Goal: Task Accomplishment & Management: Use online tool/utility

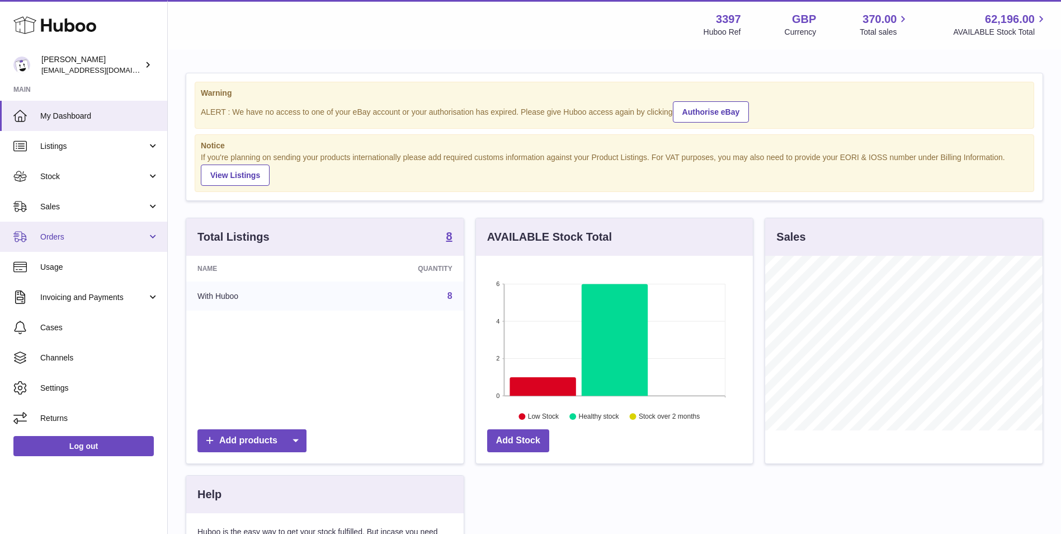
scroll to position [175, 277]
click at [59, 241] on span "Orders" at bounding box center [93, 237] width 107 height 11
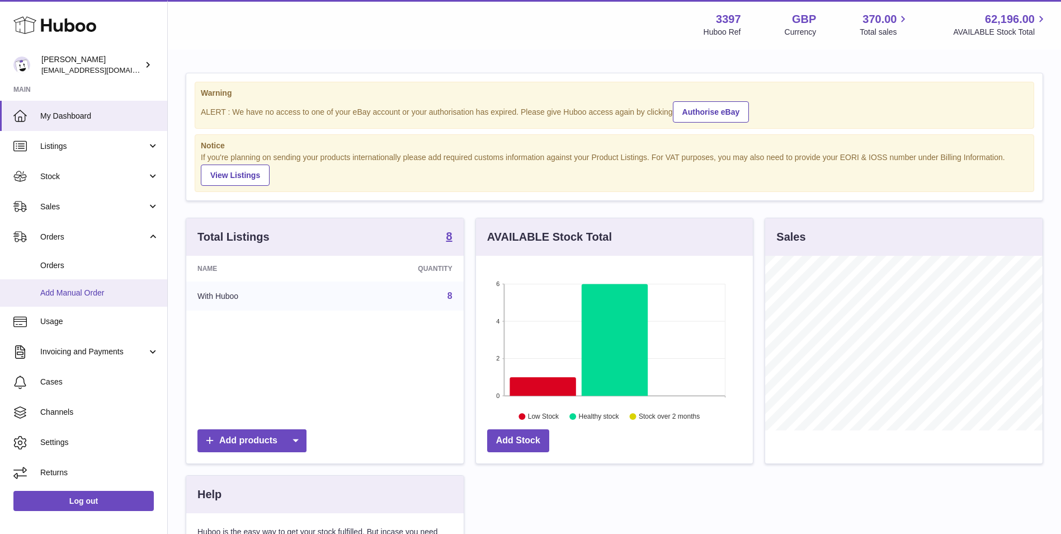
click at [57, 293] on span "Add Manual Order" at bounding box center [99, 293] width 119 height 11
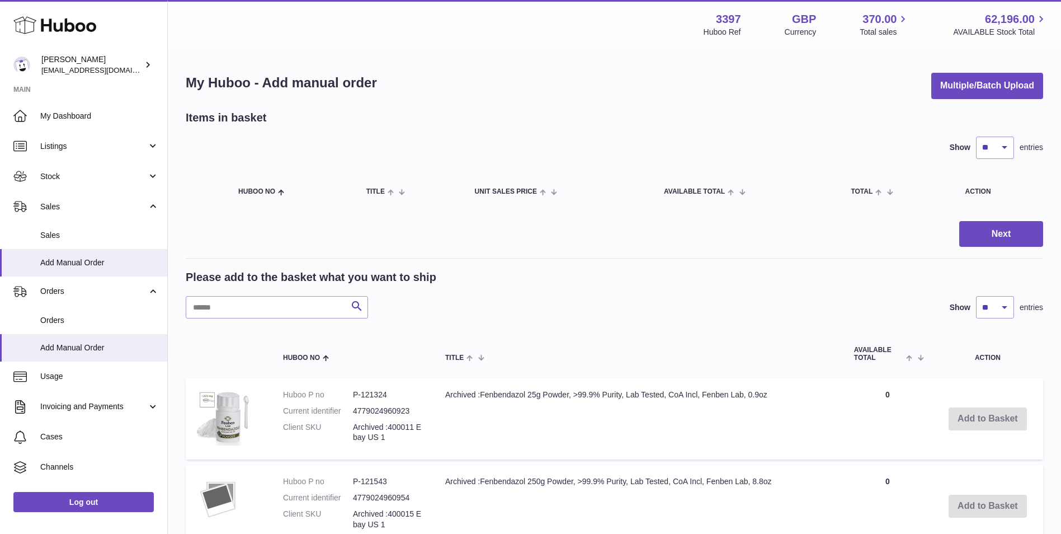
click at [964, 92] on button "Multiple/Batch Upload" at bounding box center [988, 86] width 112 height 26
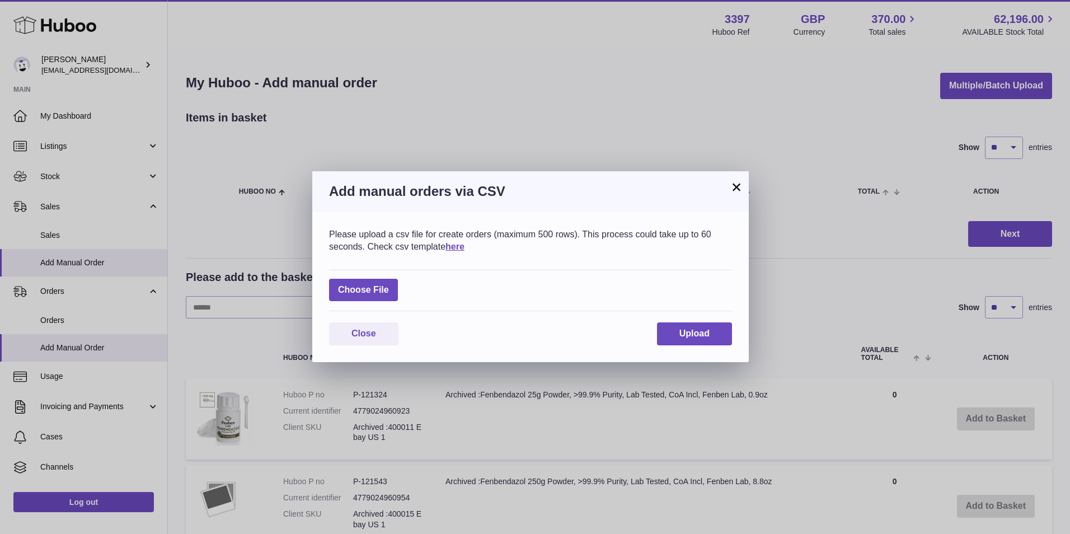
click at [404, 286] on div "Choose File" at bounding box center [530, 291] width 403 height 42
click at [369, 291] on label at bounding box center [363, 290] width 69 height 23
click at [389, 285] on input "file" at bounding box center [389, 284] width 1 height 1
type input "**********"
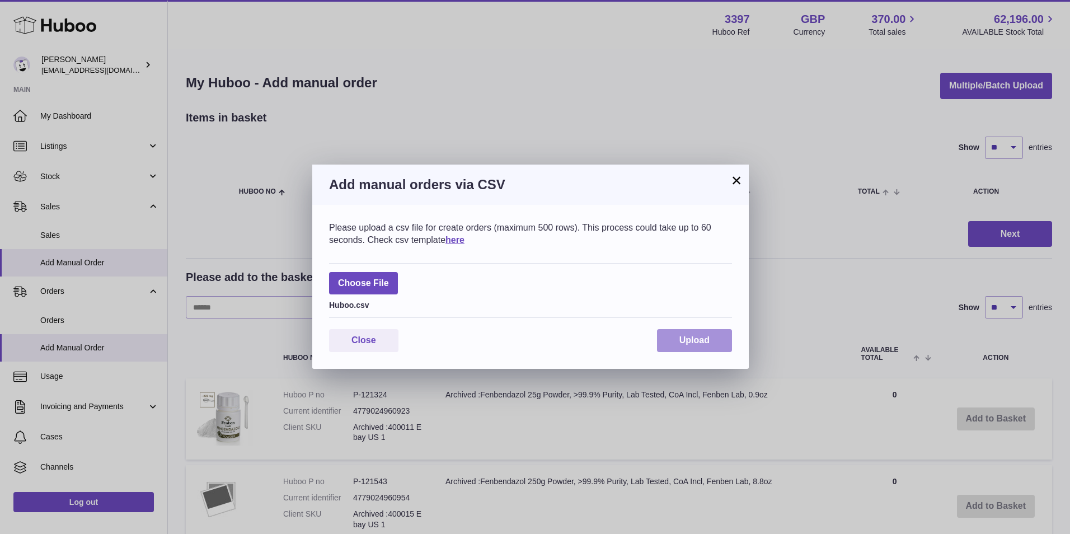
click at [682, 339] on span "Upload" at bounding box center [694, 340] width 30 height 10
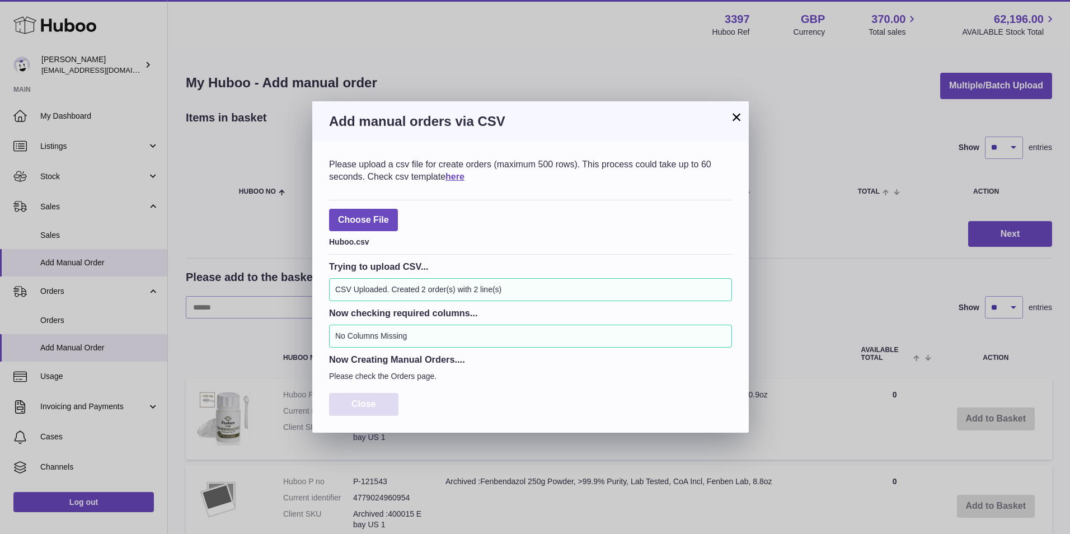
click at [349, 399] on button "Close" at bounding box center [363, 404] width 69 height 23
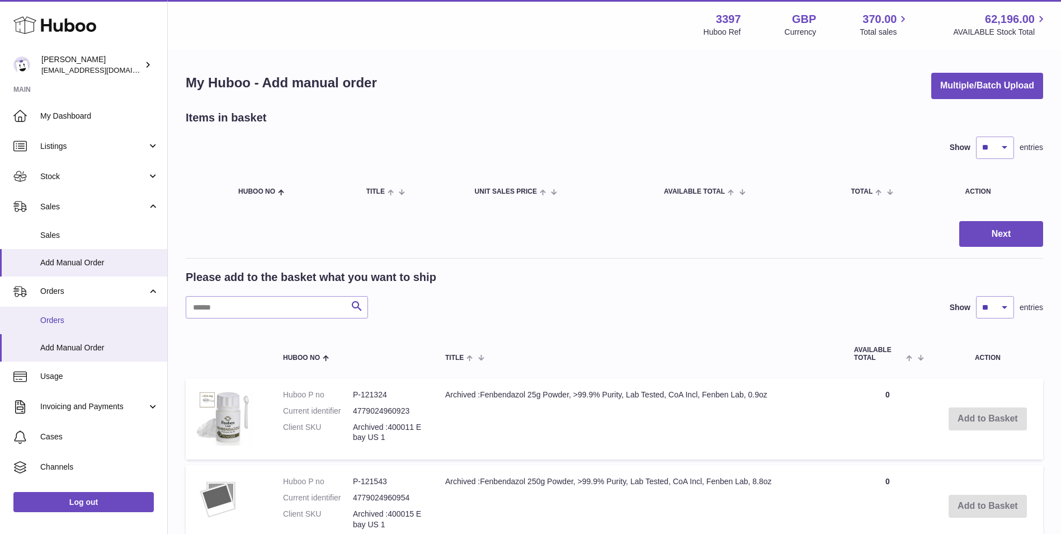
click at [42, 317] on span "Orders" at bounding box center [99, 320] width 119 height 11
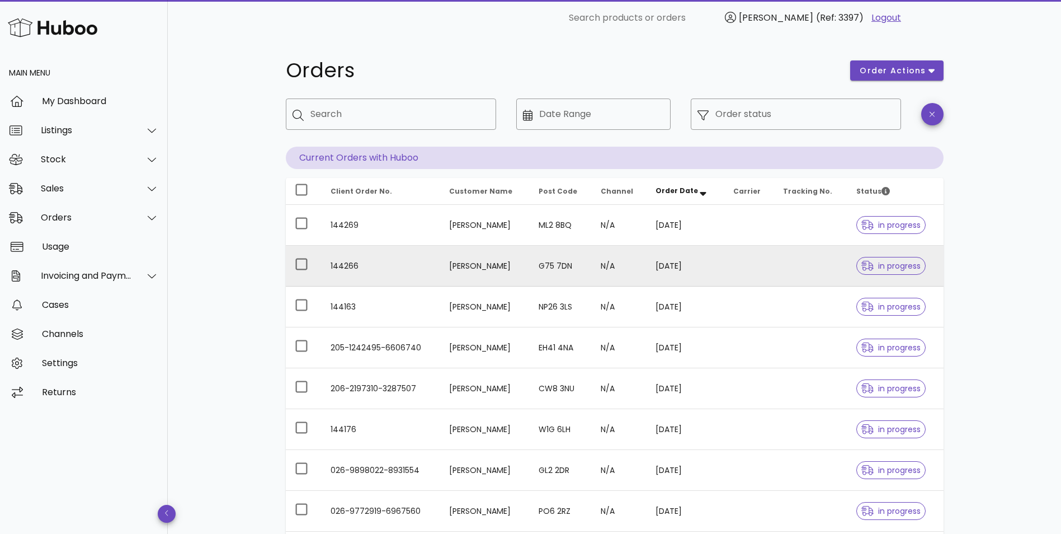
click at [449, 269] on td "[PERSON_NAME]" at bounding box center [484, 266] width 89 height 41
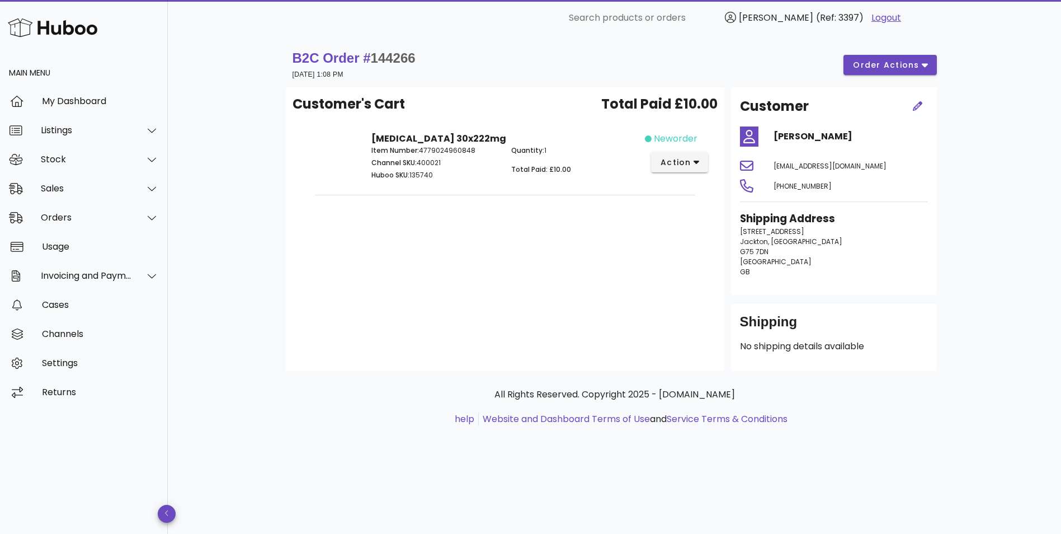
click at [397, 59] on span "144266" at bounding box center [393, 57] width 45 height 15
copy span "144266"
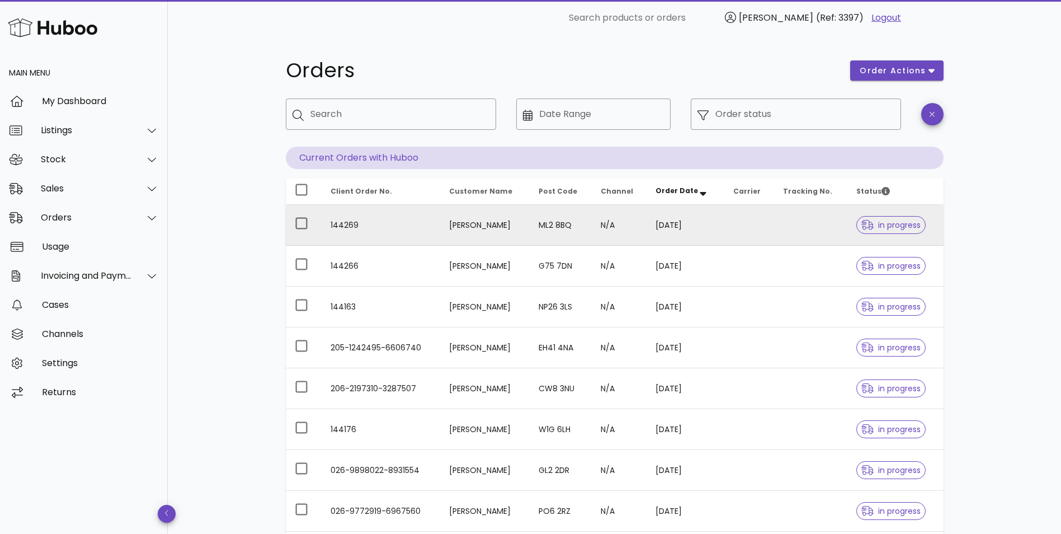
click at [461, 219] on td "[PERSON_NAME]" at bounding box center [484, 225] width 89 height 41
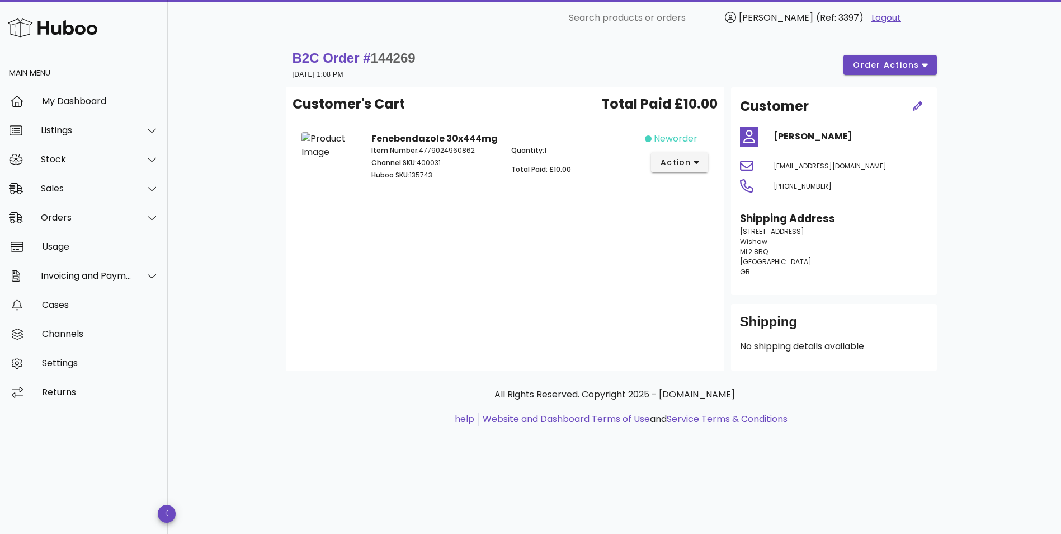
click at [396, 54] on span "144269" at bounding box center [393, 57] width 45 height 15
copy span "144269"
